Goal: Transaction & Acquisition: Download file/media

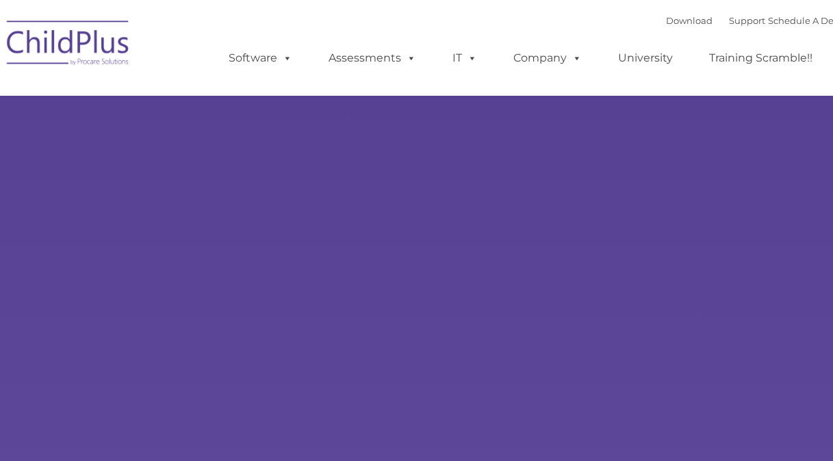
type input ""
select select "MEDIUM"
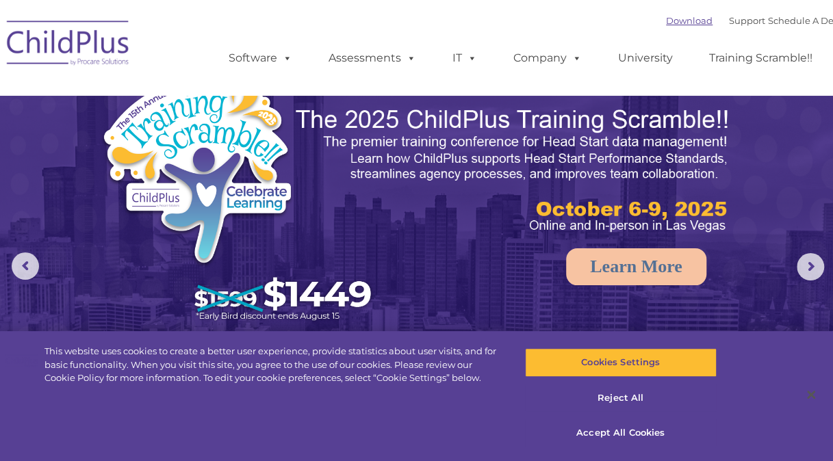
click at [674, 19] on link "Download" at bounding box center [689, 20] width 47 height 11
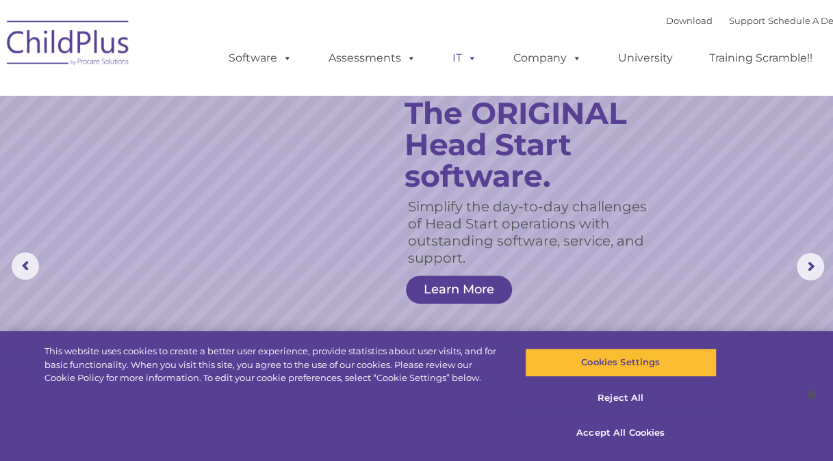
click at [469, 61] on span at bounding box center [469, 57] width 15 height 13
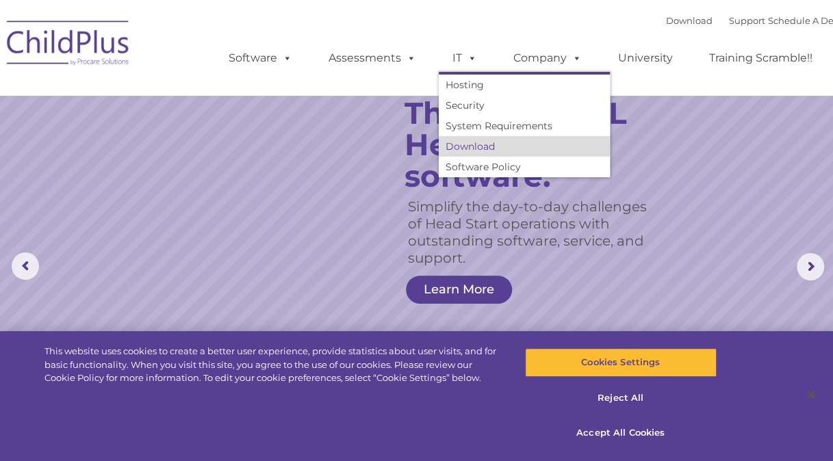
click at [481, 146] on link "Download" at bounding box center [524, 146] width 171 height 21
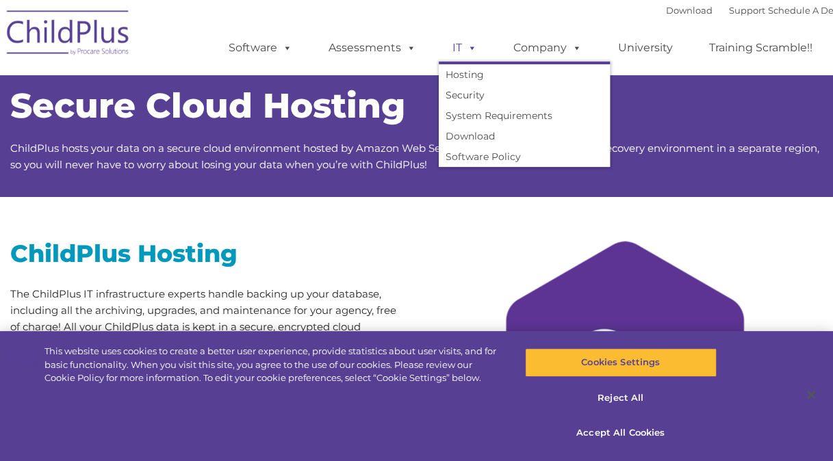
click at [457, 49] on link "IT" at bounding box center [465, 47] width 52 height 27
click at [497, 135] on link "Download" at bounding box center [524, 136] width 171 height 21
